Goal: Information Seeking & Learning: Learn about a topic

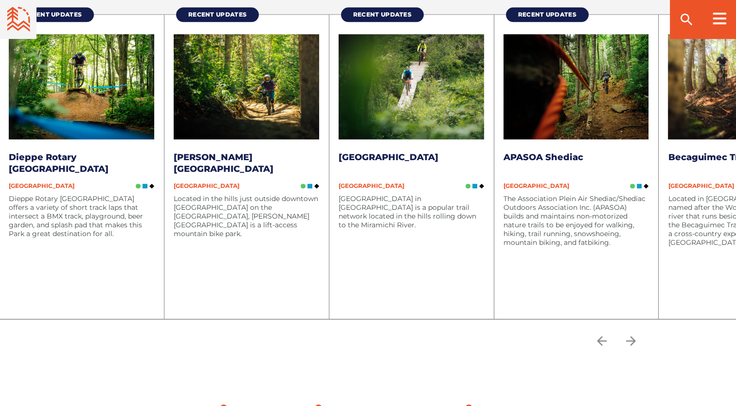
scroll to position [1310, 0]
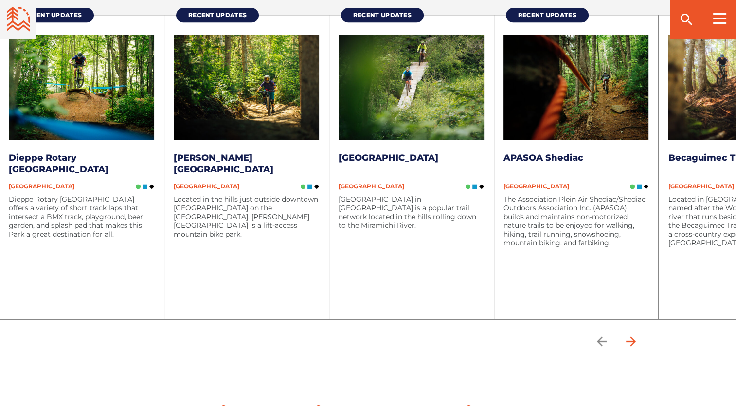
click at [633, 341] on icon "arrow forward" at bounding box center [630, 341] width 15 height 15
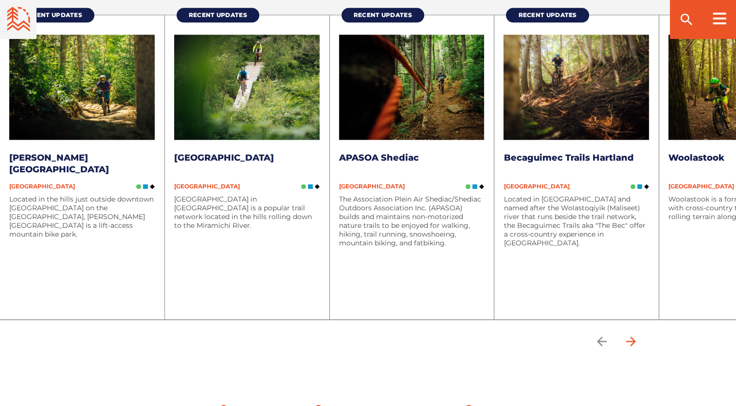
click at [633, 341] on icon "arrow forward" at bounding box center [630, 341] width 15 height 15
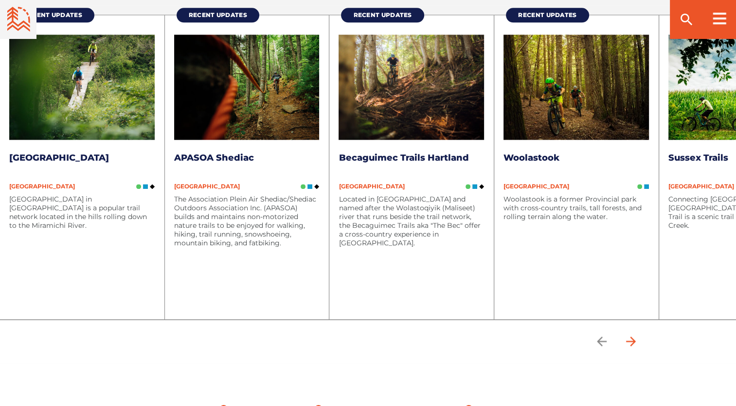
click at [633, 341] on icon "arrow forward" at bounding box center [630, 341] width 15 height 15
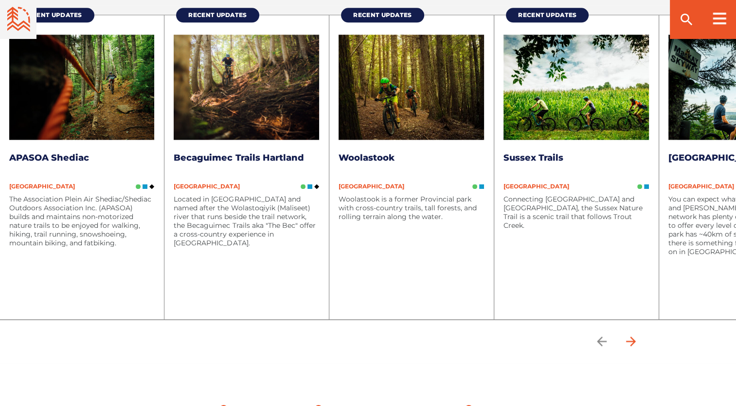
click at [633, 341] on icon "arrow forward" at bounding box center [630, 341] width 15 height 15
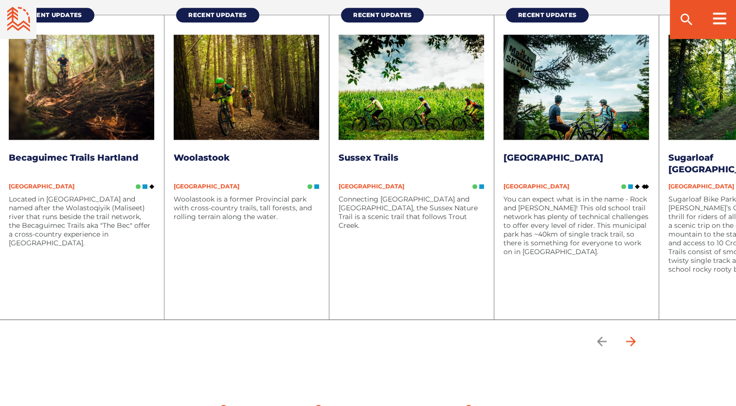
click at [633, 341] on icon "arrow forward" at bounding box center [630, 341] width 15 height 15
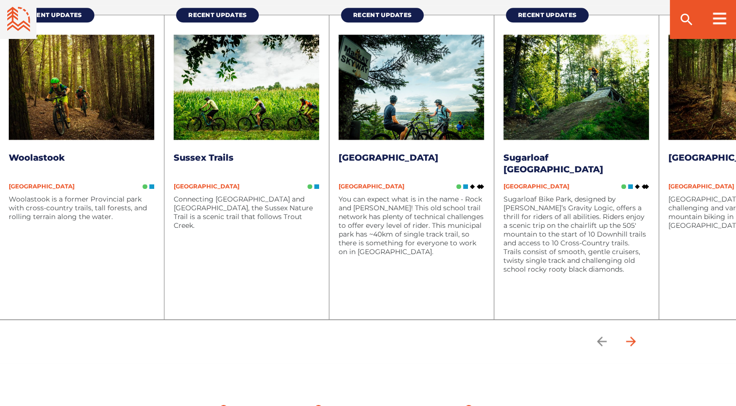
click at [633, 341] on icon "arrow forward" at bounding box center [630, 341] width 15 height 15
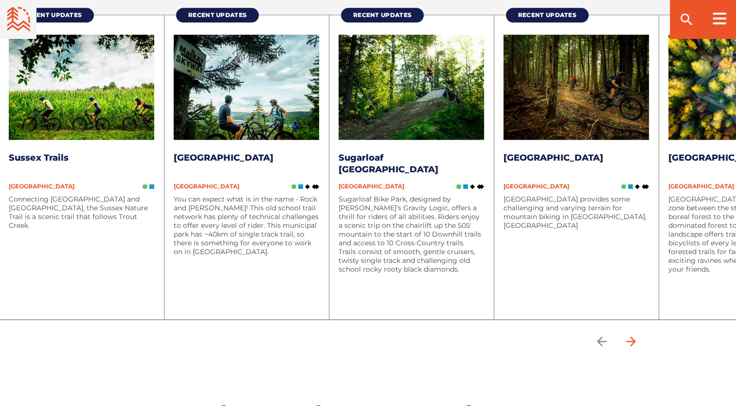
click at [633, 341] on icon "arrow forward" at bounding box center [630, 341] width 15 height 15
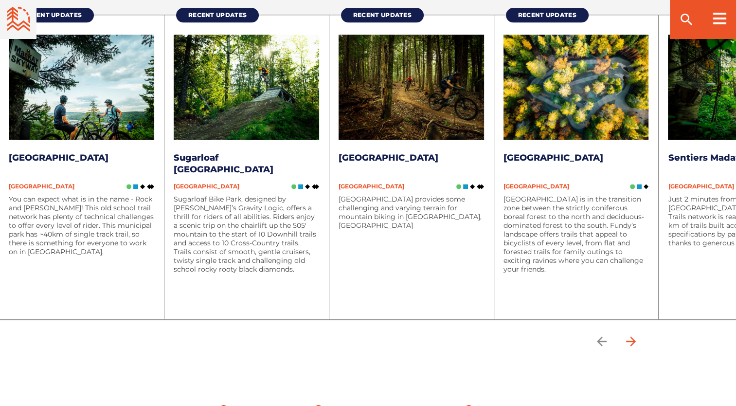
click at [633, 341] on icon "arrow forward" at bounding box center [630, 341] width 15 height 15
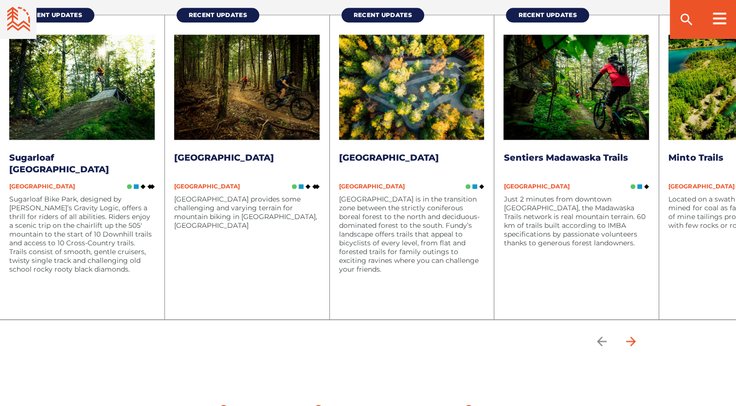
click at [633, 341] on icon "arrow forward" at bounding box center [630, 341] width 15 height 15
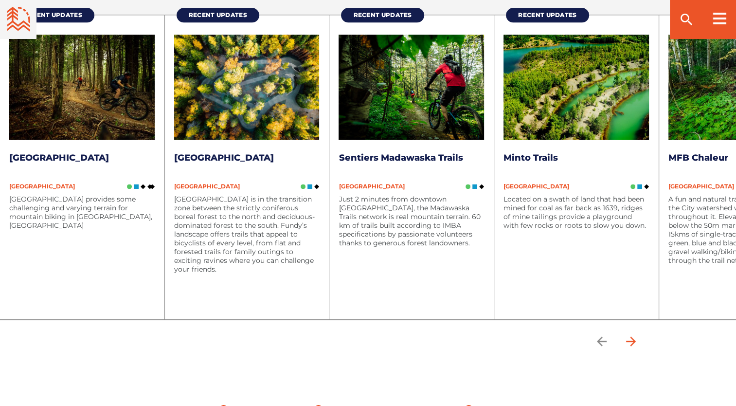
click at [633, 342] on icon "arrow forward" at bounding box center [630, 341] width 15 height 15
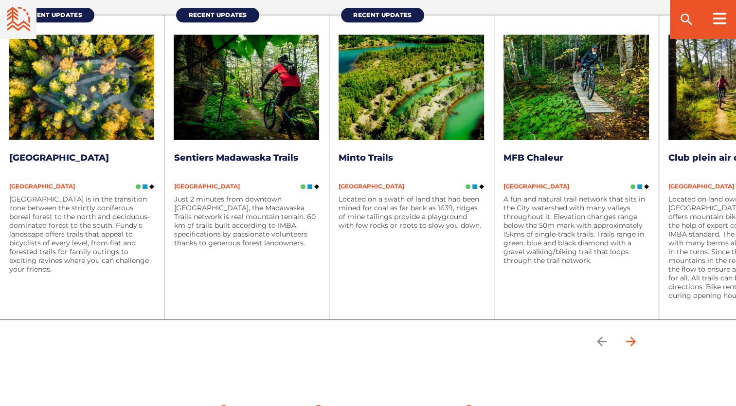
click at [633, 342] on icon "arrow forward" at bounding box center [630, 341] width 15 height 15
click at [633, 337] on icon "arrow forward" at bounding box center [630, 341] width 15 height 15
click at [633, 338] on icon "arrow forward" at bounding box center [630, 341] width 15 height 15
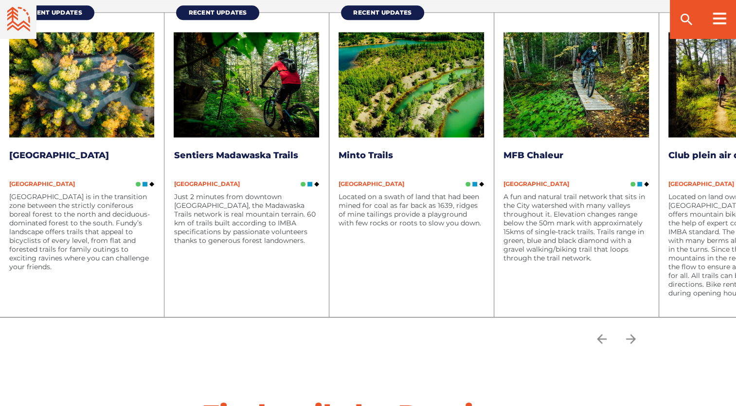
scroll to position [1312, 0]
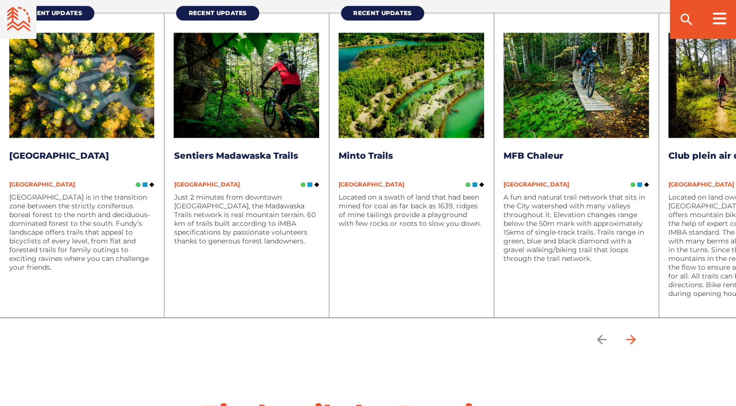
click at [633, 339] on icon "arrow forward" at bounding box center [630, 339] width 15 height 15
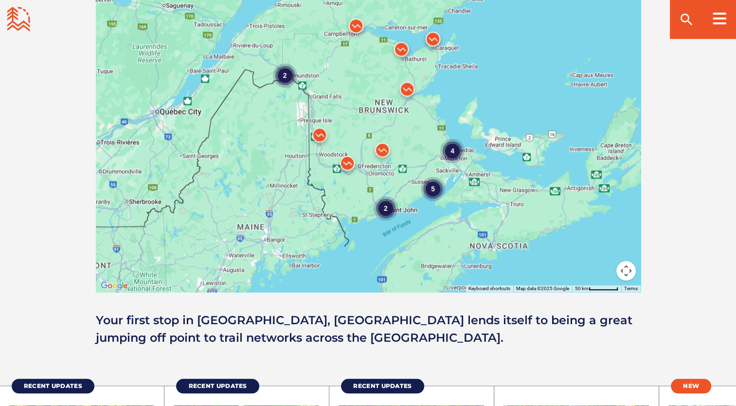
scroll to position [923, 0]
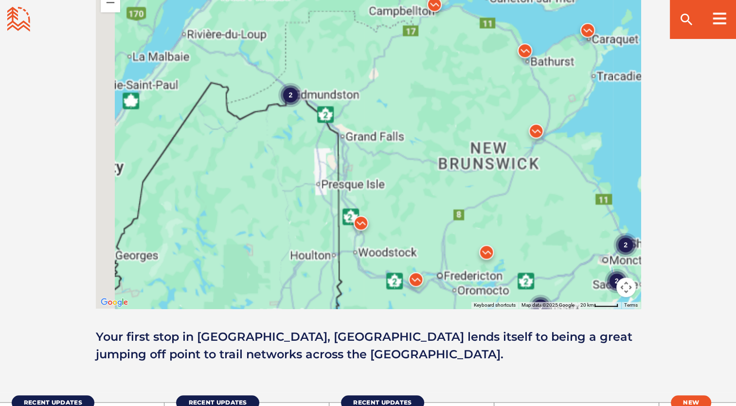
drag, startPoint x: 337, startPoint y: 119, endPoint x: 385, endPoint y: 171, distance: 70.9
click at [385, 171] on div "2 2 2 2 3 2" at bounding box center [368, 138] width 545 height 340
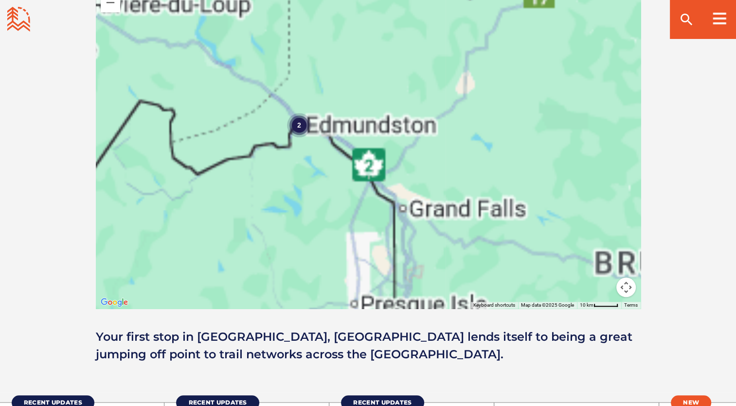
drag, startPoint x: 368, startPoint y: 98, endPoint x: 410, endPoint y: 182, distance: 94.4
click at [410, 182] on div "2" at bounding box center [368, 138] width 545 height 340
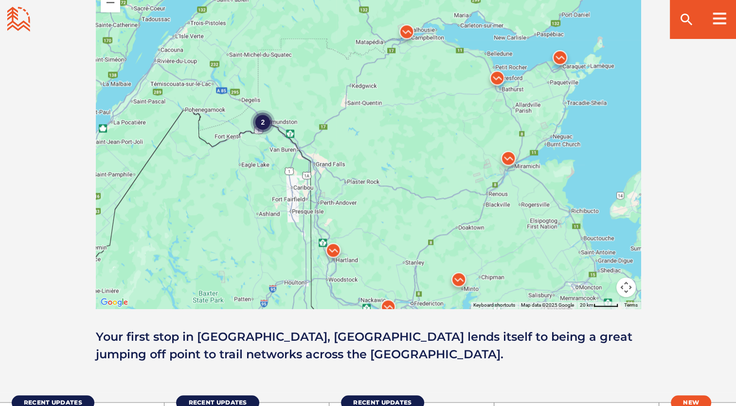
drag, startPoint x: 480, startPoint y: 190, endPoint x: 384, endPoint y: 155, distance: 102.3
click at [384, 155] on div "2" at bounding box center [368, 138] width 545 height 340
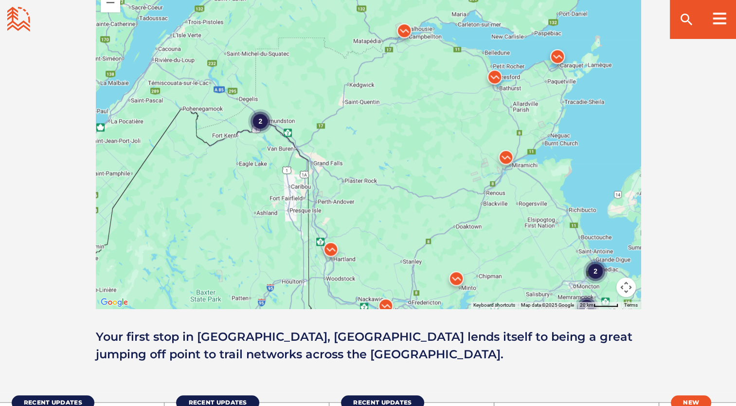
click at [330, 248] on img at bounding box center [330, 251] width 37 height 37
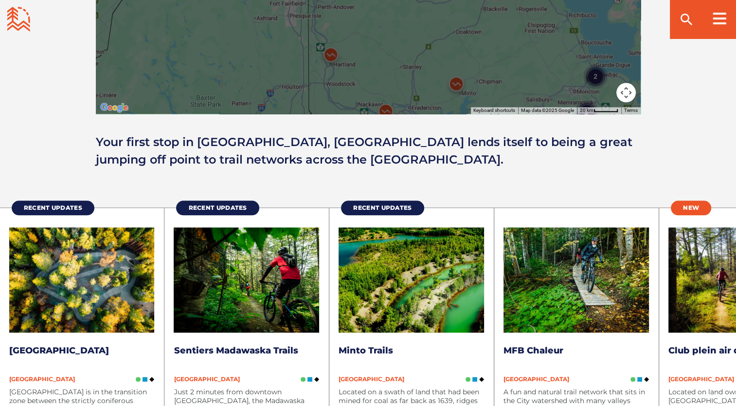
scroll to position [1264, 0]
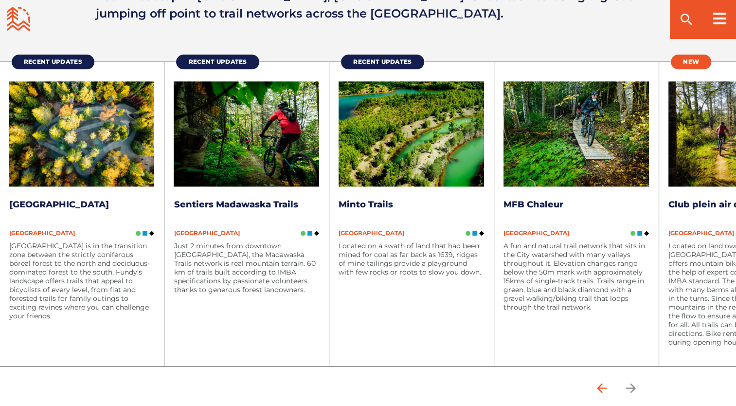
click at [605, 386] on icon "arrow back" at bounding box center [601, 388] width 10 height 10
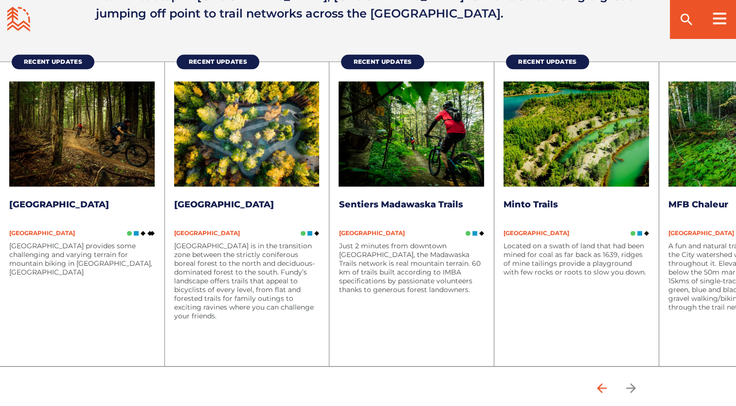
click at [605, 386] on icon "arrow back" at bounding box center [601, 388] width 10 height 10
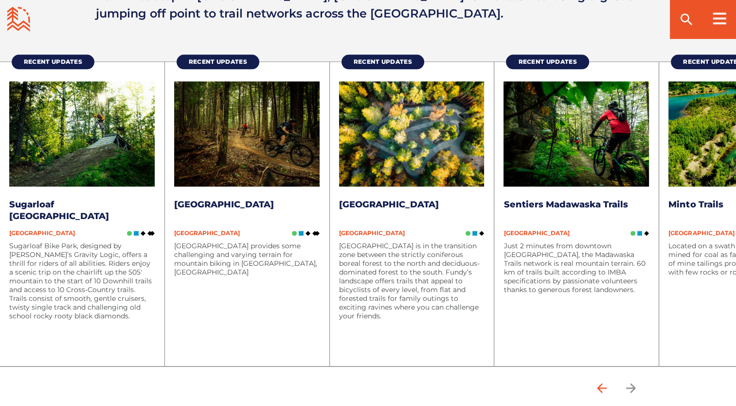
click at [605, 386] on icon "arrow back" at bounding box center [601, 388] width 10 height 10
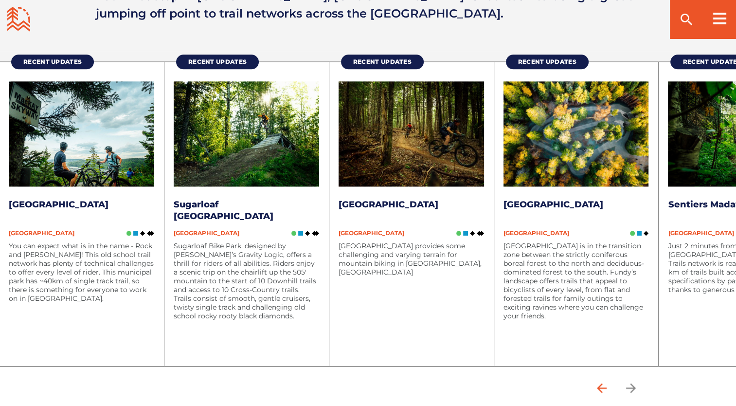
click at [605, 386] on icon "arrow back" at bounding box center [601, 388] width 10 height 10
